Goal: Find specific page/section: Find specific page/section

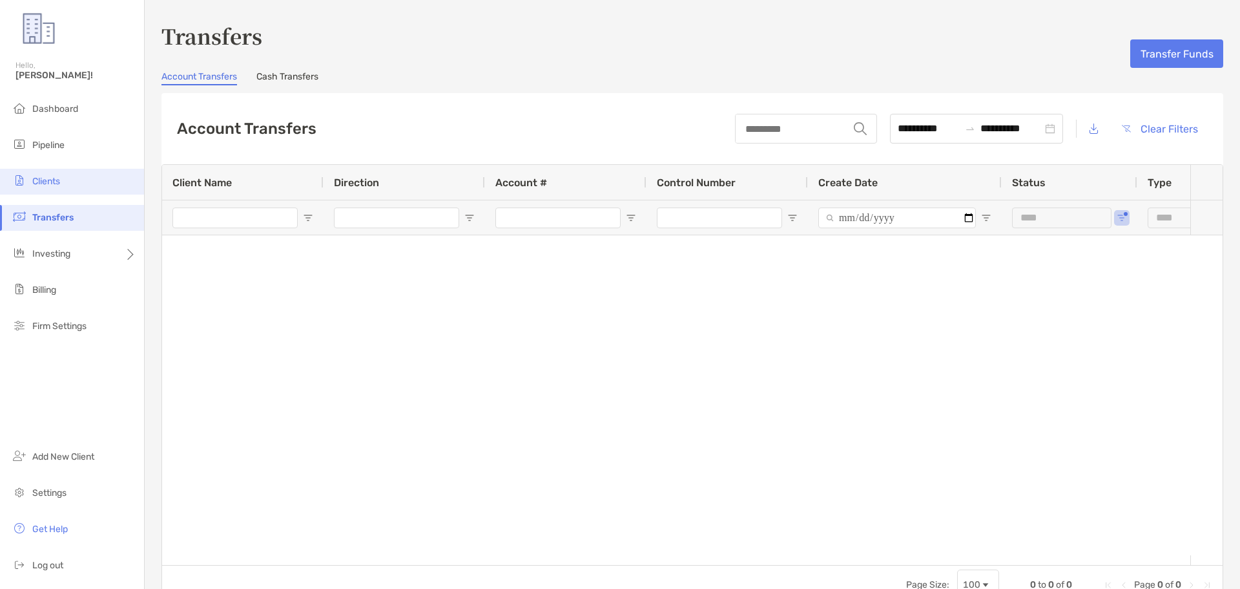
click at [44, 179] on span "Clients" at bounding box center [46, 181] width 28 height 11
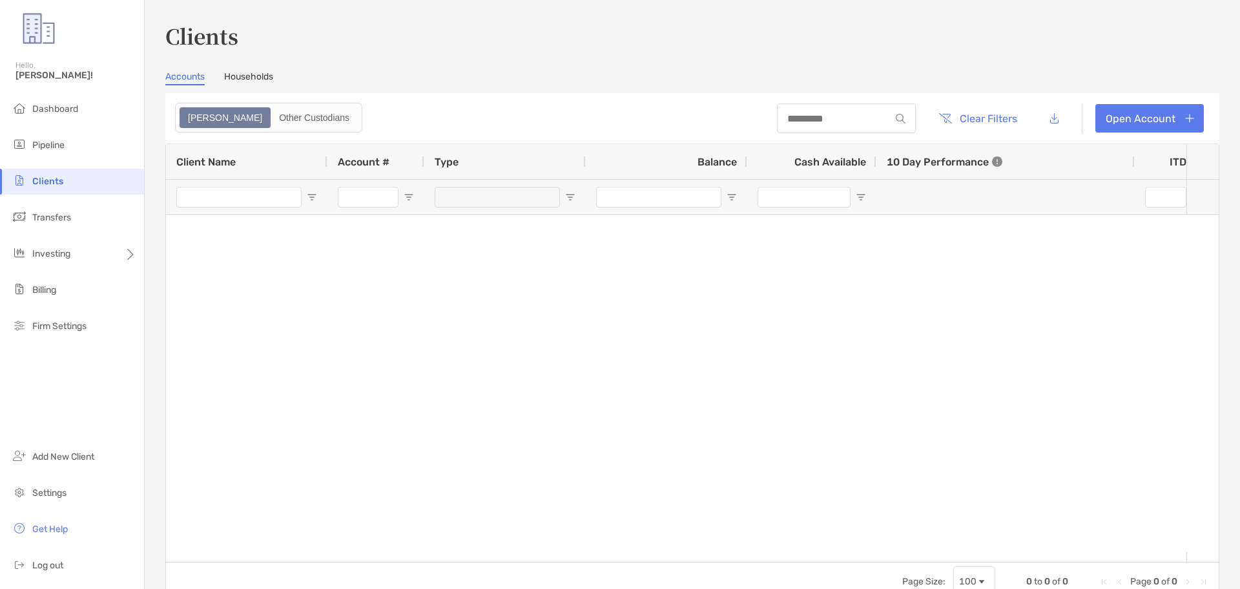
click at [244, 70] on div "Clients Accounts Households Zoe Other Custodians Clear Filters Open Account 0 t…" at bounding box center [692, 311] width 1054 height 580
click at [253, 70] on div "Clients Accounts Households Zoe Other Custodians Clear Filters Open Account 0 t…" at bounding box center [692, 311] width 1054 height 580
click at [253, 76] on link "Households" at bounding box center [248, 78] width 49 height 14
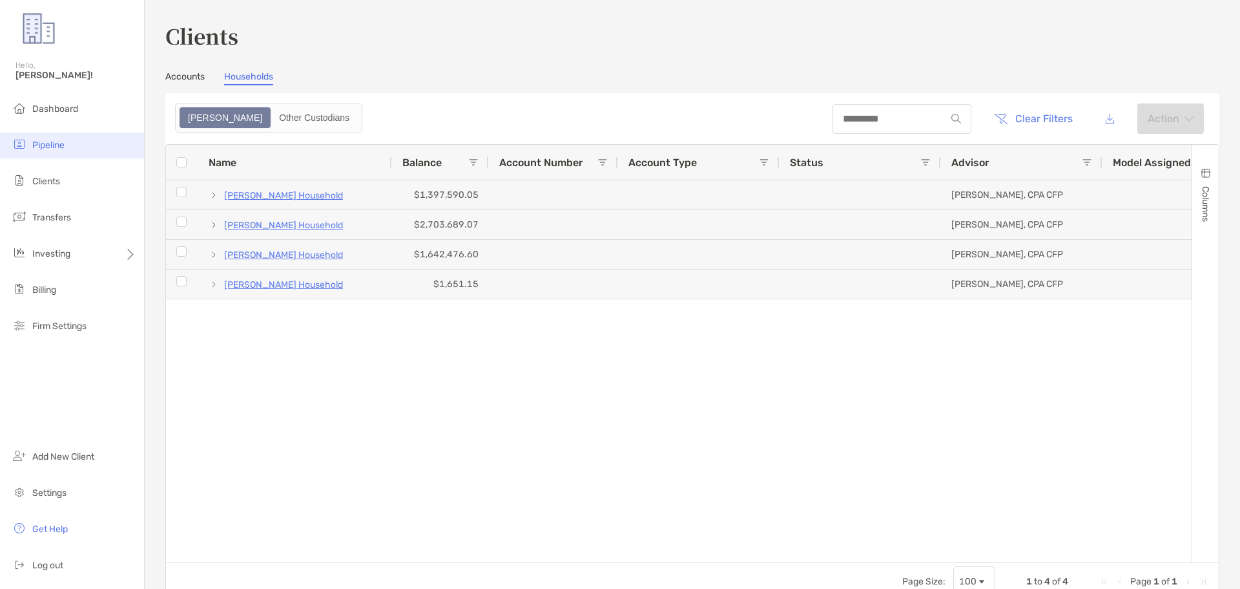
click at [51, 147] on span "Pipeline" at bounding box center [48, 145] width 32 height 11
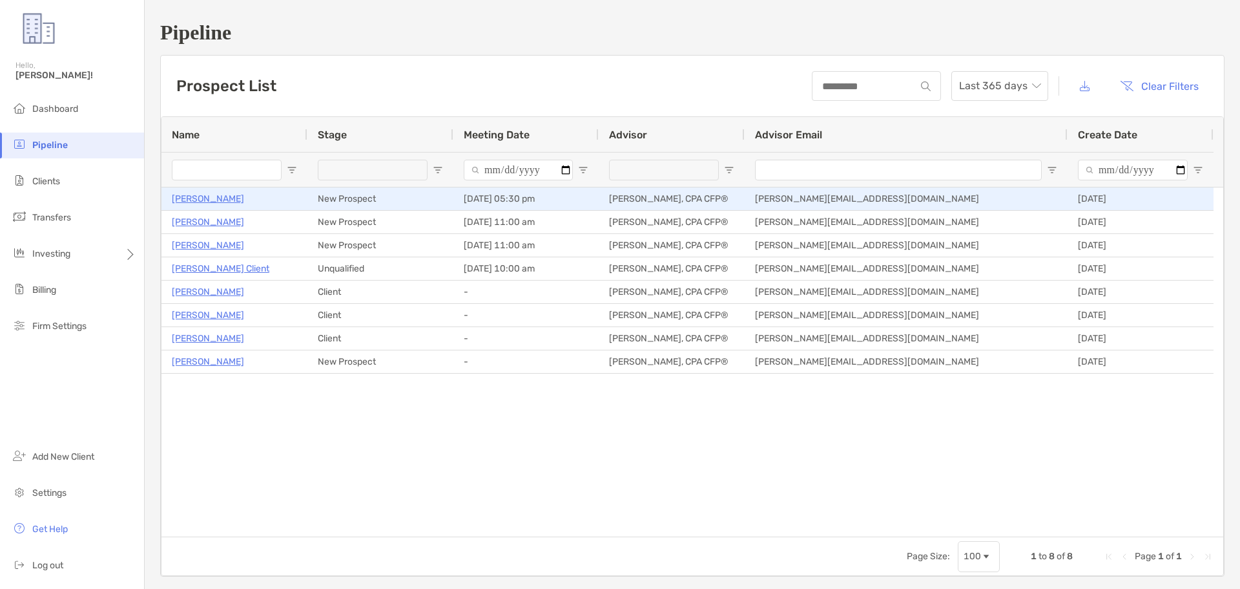
click at [211, 198] on p "[PERSON_NAME]" at bounding box center [208, 199] width 72 height 16
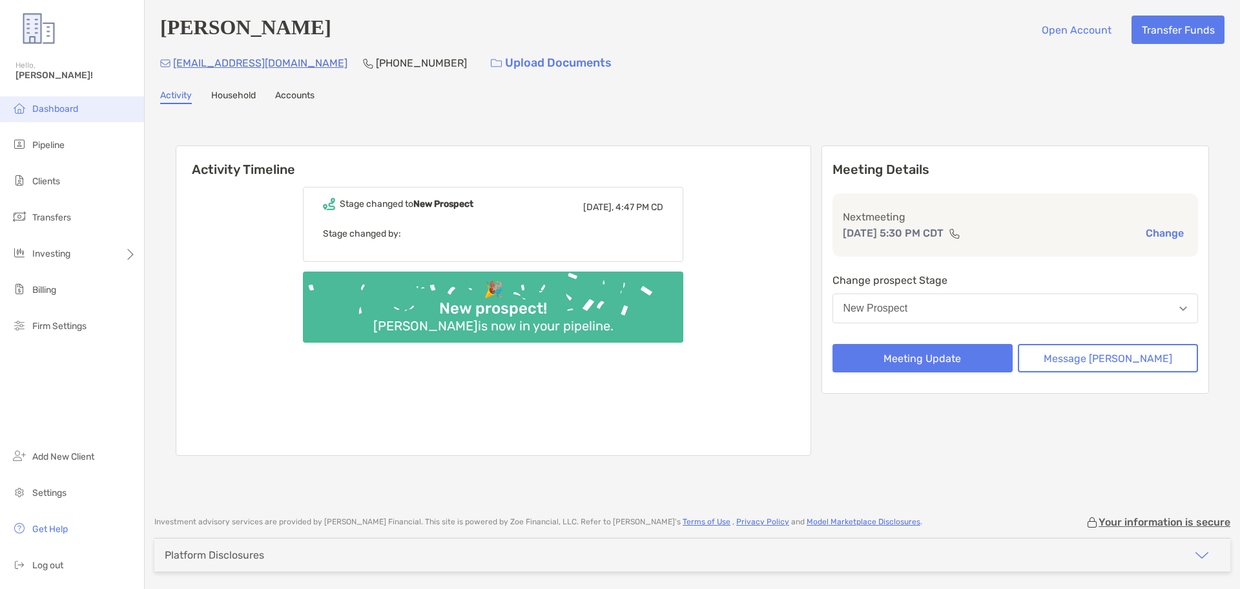
click at [69, 110] on span "Dashboard" at bounding box center [55, 108] width 46 height 11
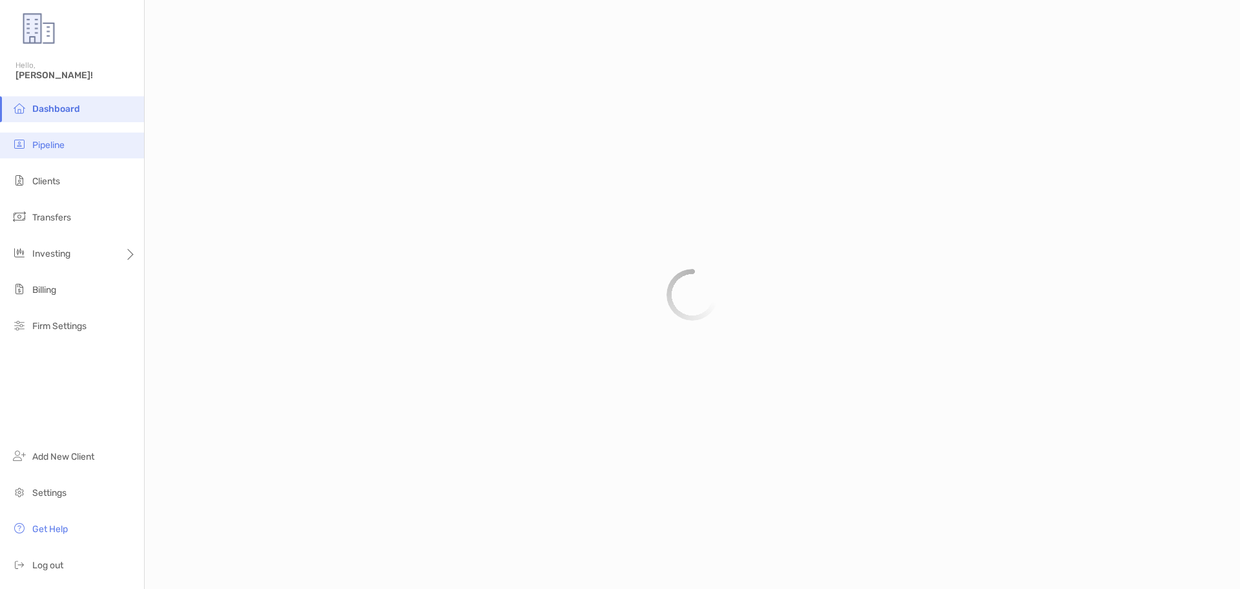
click at [58, 150] on span "Pipeline" at bounding box center [48, 145] width 32 height 11
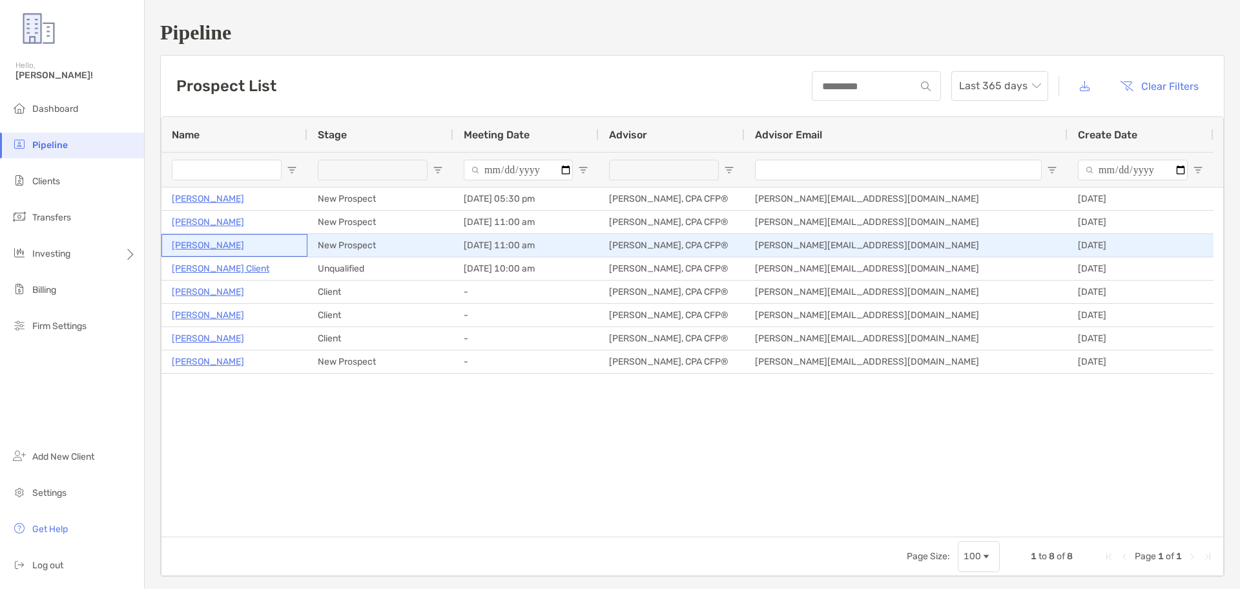
click at [211, 243] on p "[PERSON_NAME]" at bounding box center [208, 245] width 72 height 16
